Goal: Book appointment/travel/reservation

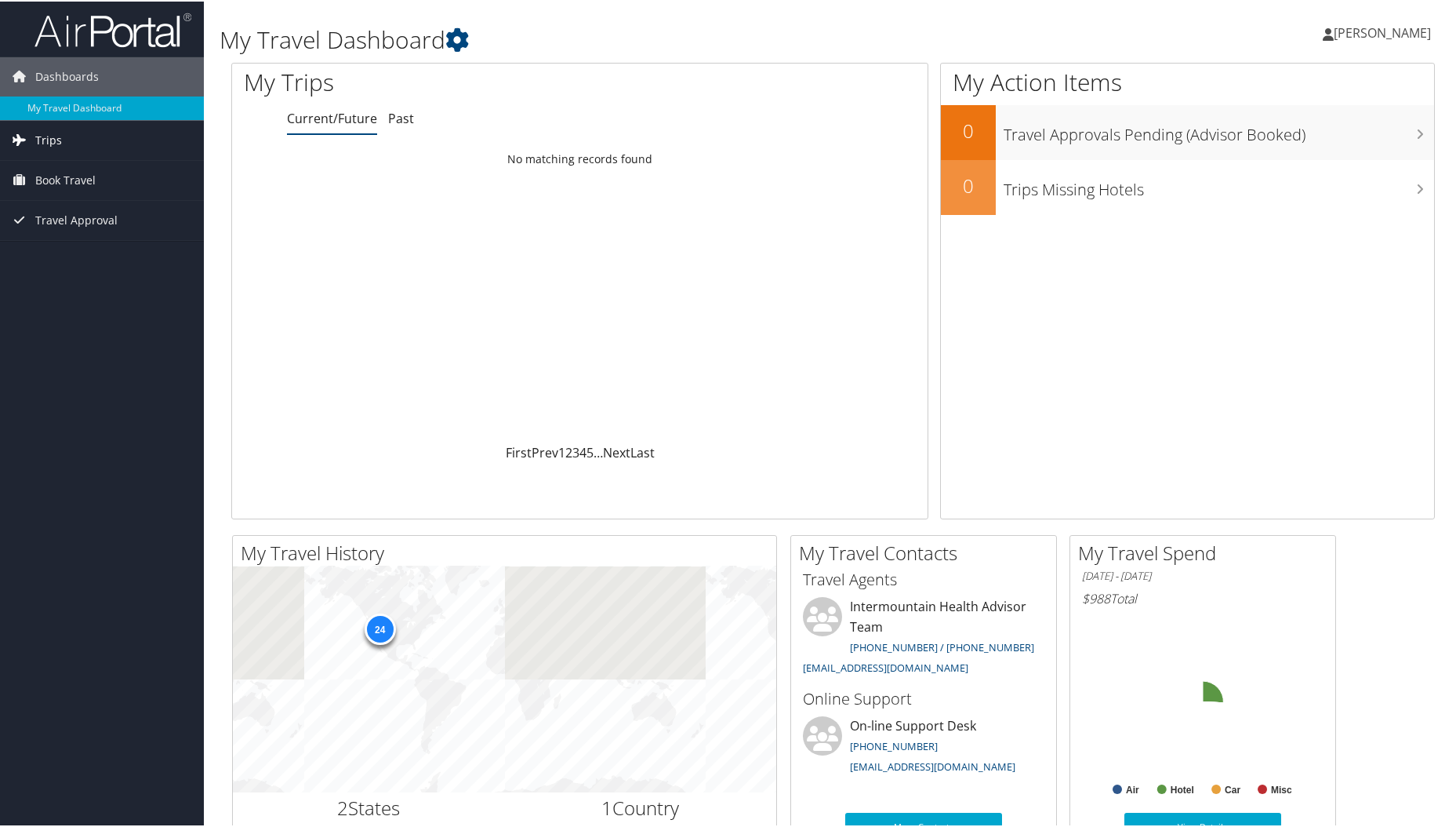
click at [65, 131] on link "Trips" at bounding box center [102, 139] width 204 height 40
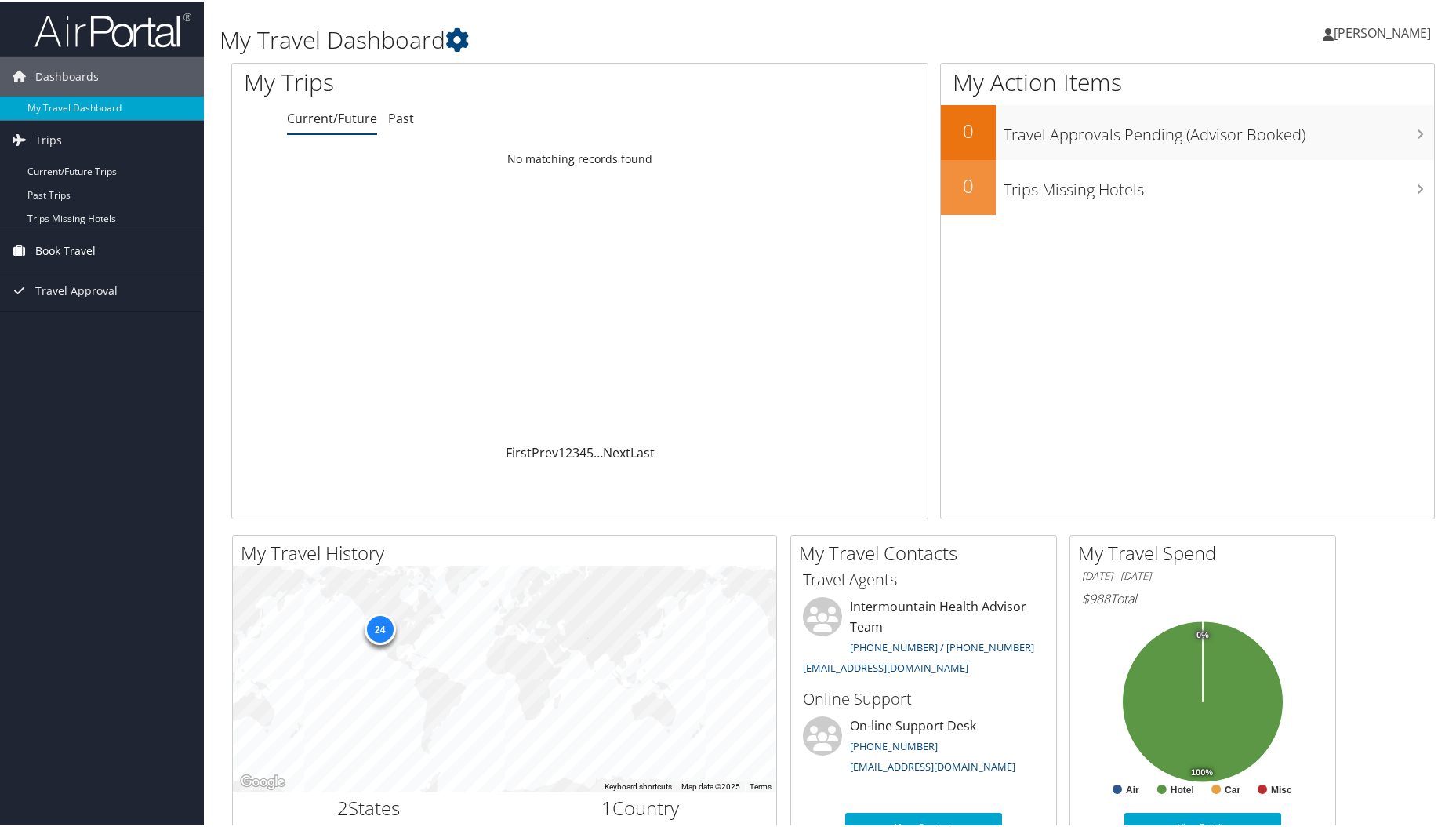
click at [61, 244] on span "Book Travel" at bounding box center [65, 250] width 60 height 40
click at [68, 332] on link "Book/Manage Online Trips" at bounding box center [102, 328] width 204 height 24
